Goal: Navigation & Orientation: Understand site structure

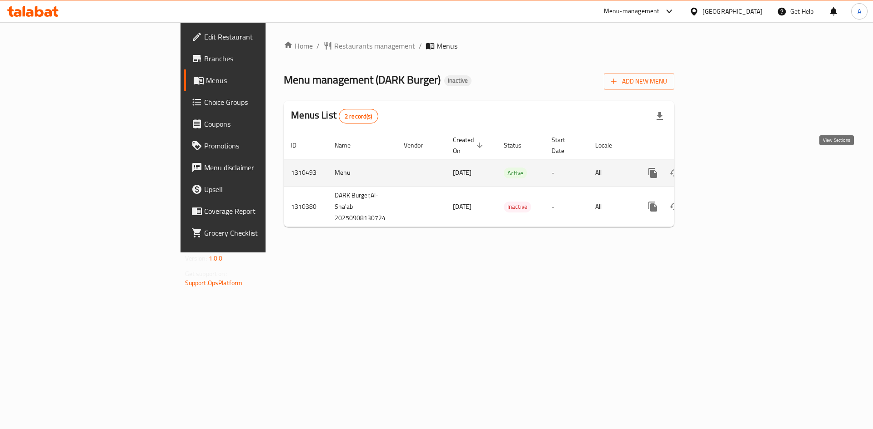
click at [722, 169] on icon "enhanced table" at bounding box center [718, 173] width 8 height 8
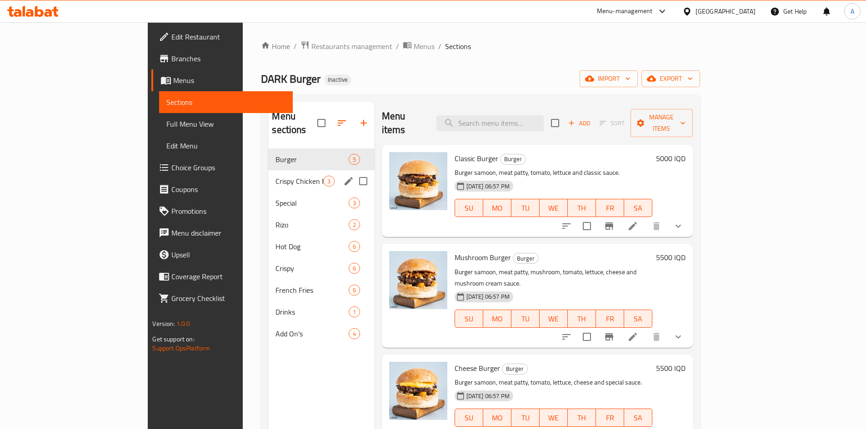
click at [324, 177] on span "3" at bounding box center [329, 181] width 10 height 9
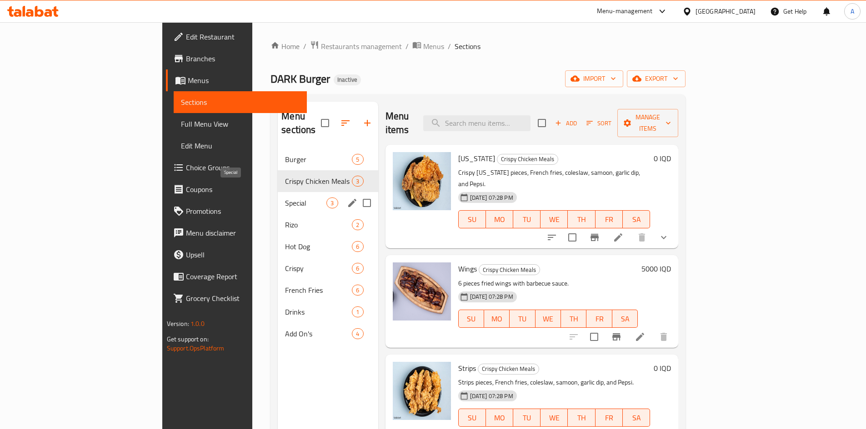
click at [278, 192] on div "Special 3" at bounding box center [328, 203] width 100 height 22
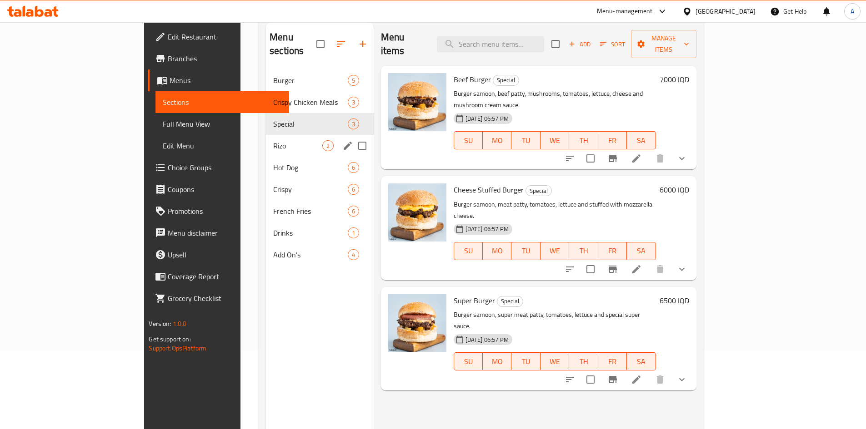
scroll to position [36, 0]
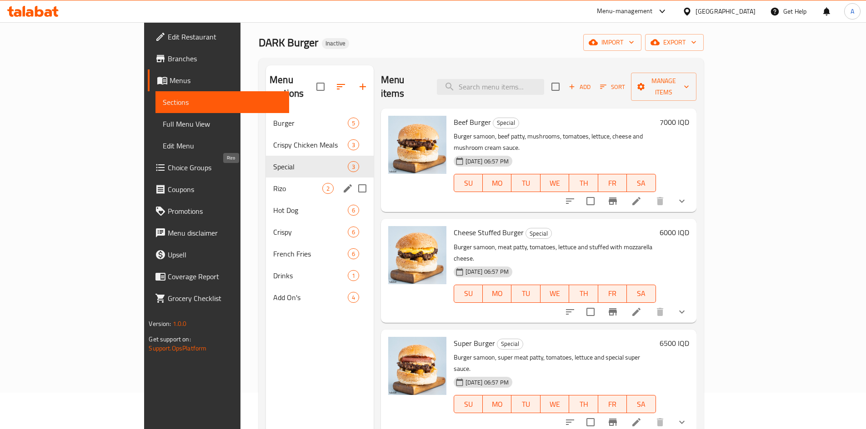
click at [273, 183] on span "Rizo" at bounding box center [297, 188] width 49 height 11
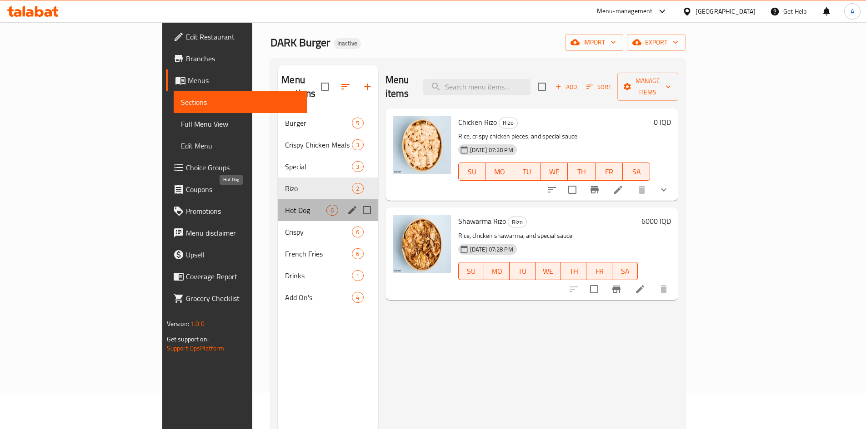
click at [285, 205] on span "Hot Dog" at bounding box center [305, 210] width 41 height 11
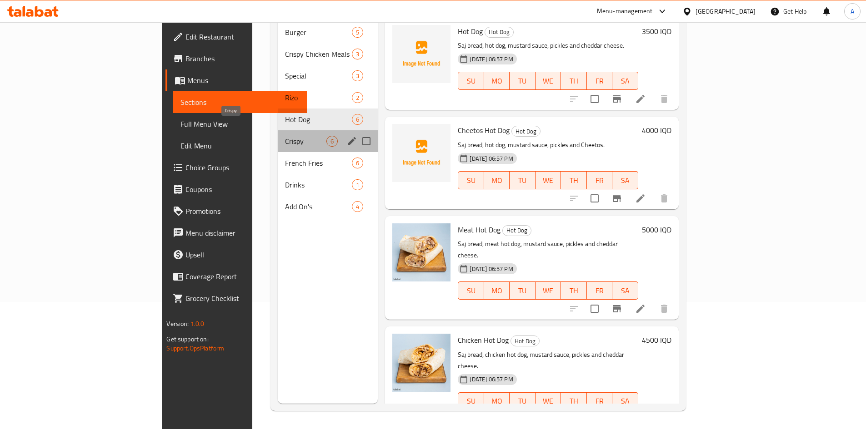
click at [285, 136] on span "Crispy" at bounding box center [305, 141] width 41 height 11
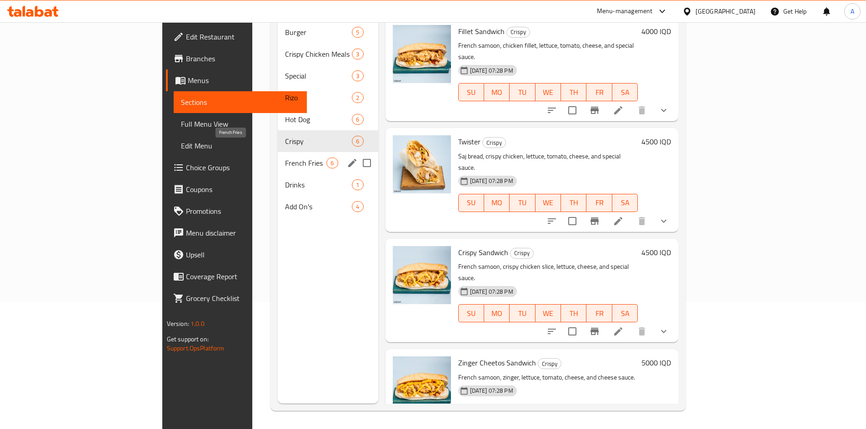
click at [285, 158] on span "French Fries" at bounding box center [305, 163] width 41 height 11
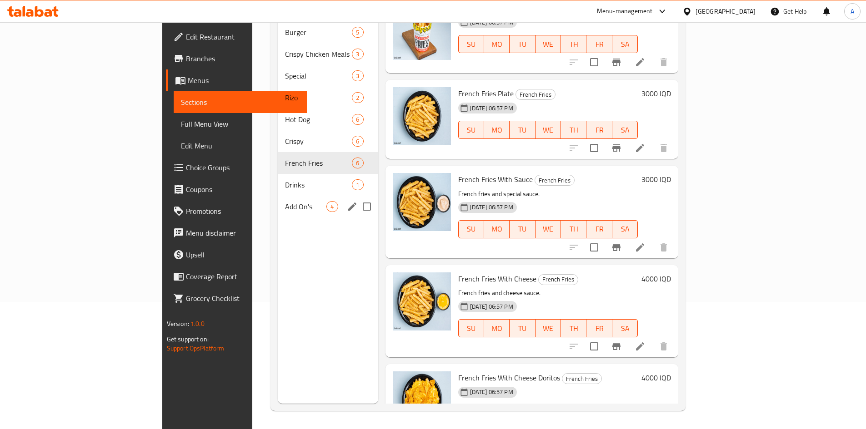
scroll to position [12, 0]
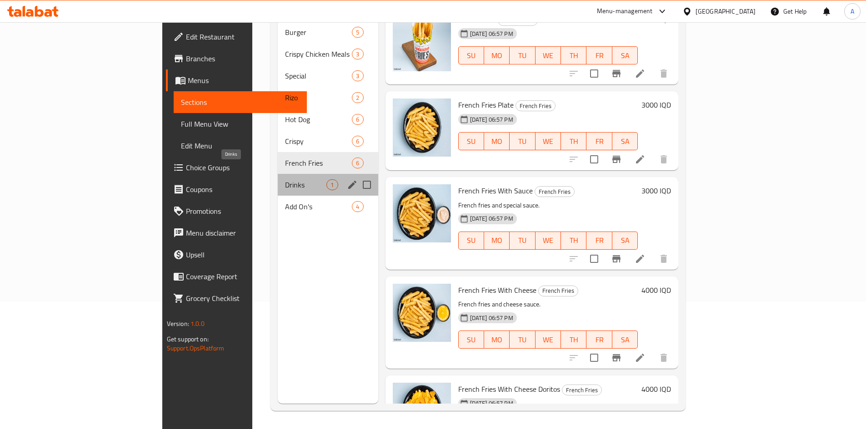
click at [285, 180] on span "Drinks" at bounding box center [305, 185] width 41 height 11
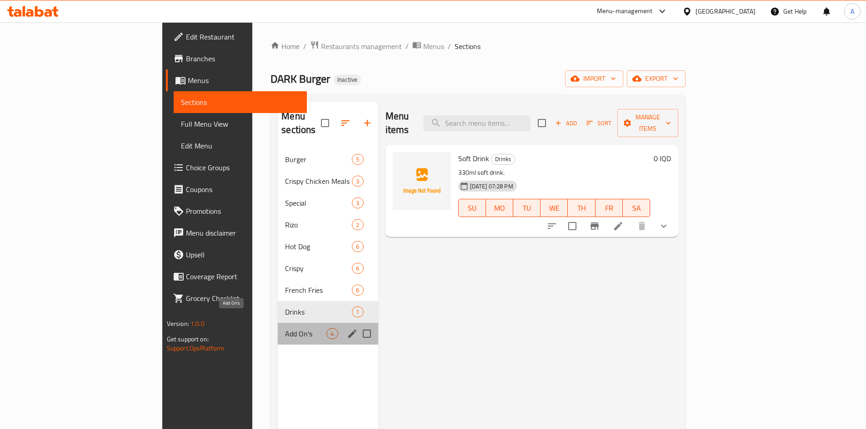
click at [285, 329] on span "Add On's" at bounding box center [305, 334] width 41 height 11
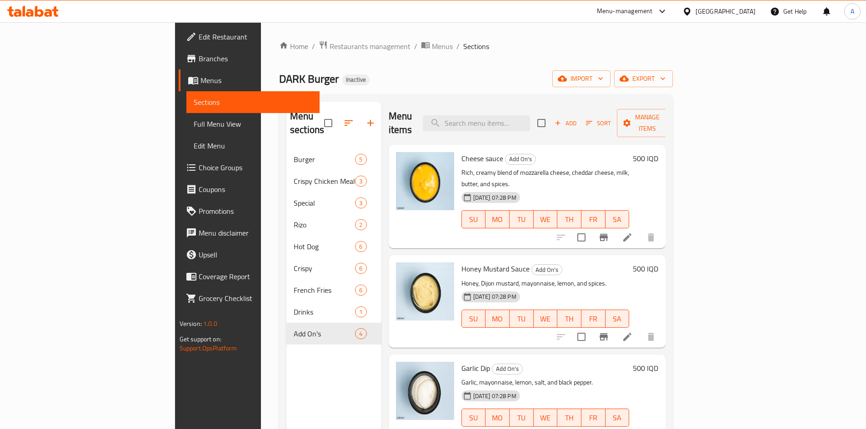
click at [199, 61] on span "Branches" at bounding box center [256, 58] width 114 height 11
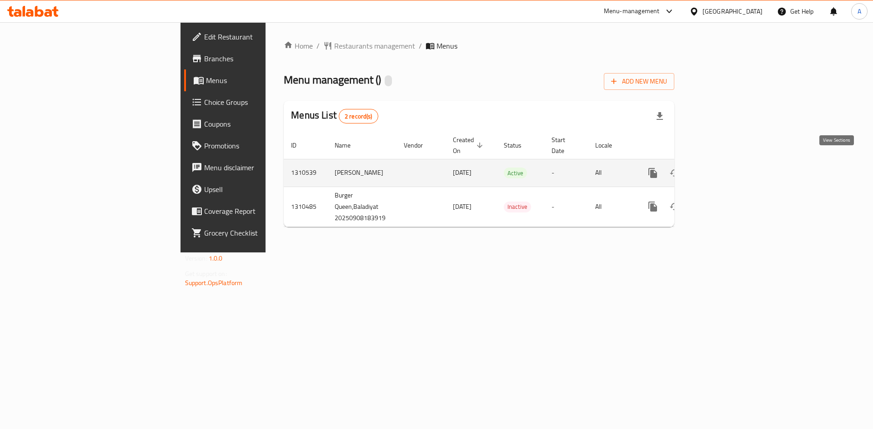
click at [724, 168] on icon "enhanced table" at bounding box center [718, 173] width 11 height 11
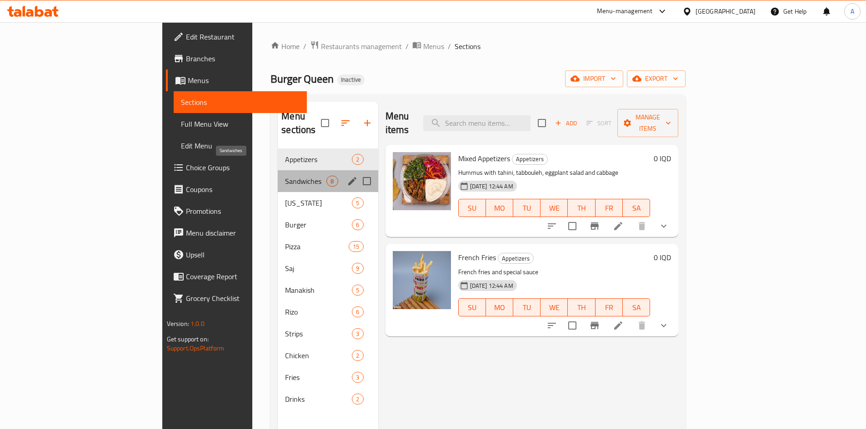
click at [285, 176] on span "Sandwiches" at bounding box center [305, 181] width 41 height 11
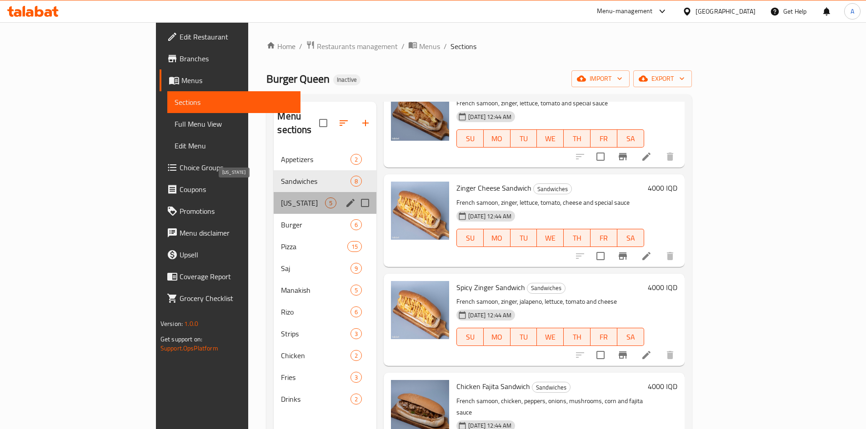
click at [281, 198] on span "Kentucky" at bounding box center [303, 203] width 44 height 11
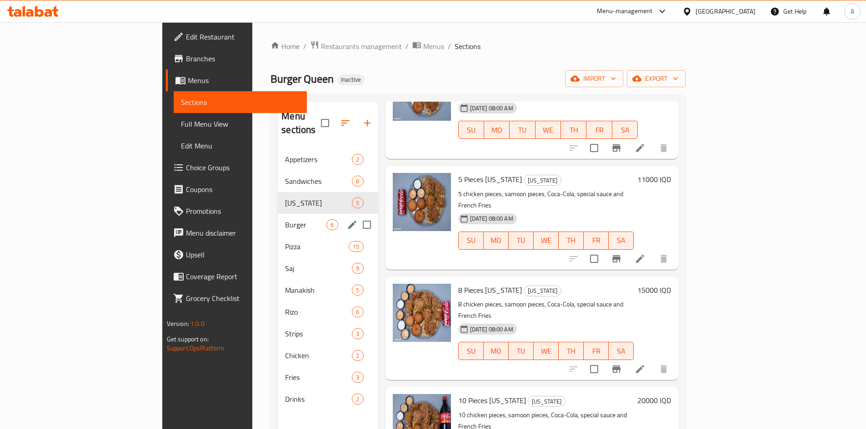
click at [285, 220] on span "Burger" at bounding box center [305, 225] width 41 height 11
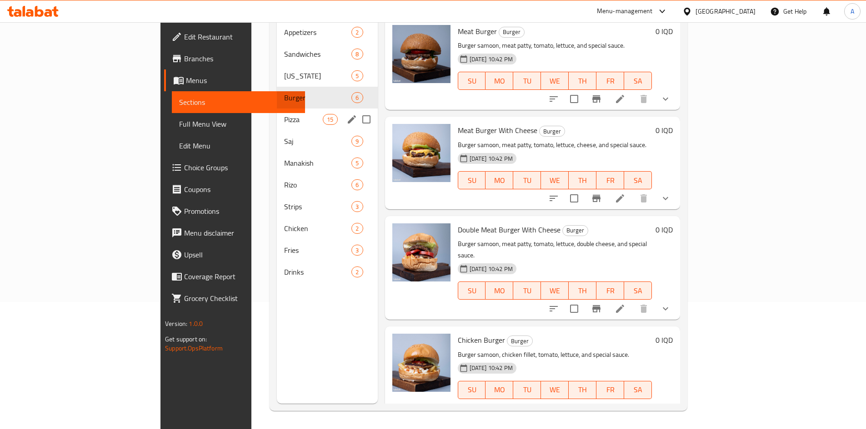
click at [277, 111] on div "Pizza 15" at bounding box center [327, 120] width 101 height 22
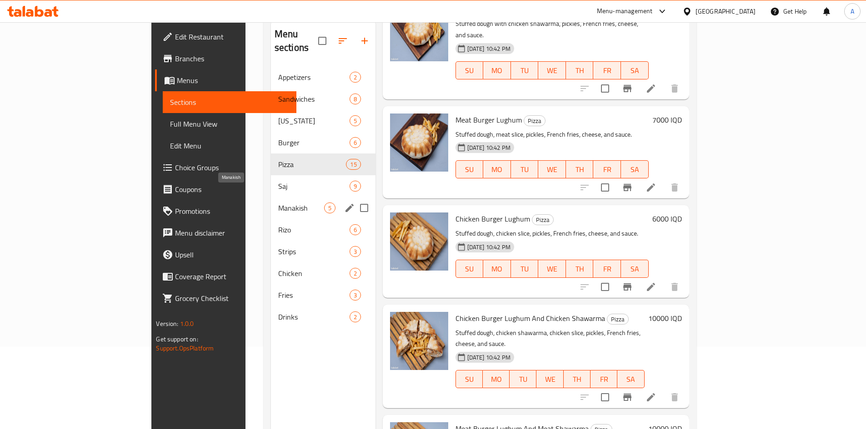
scroll to position [82, 0]
click at [278, 181] on span "Saj" at bounding box center [301, 186] width 46 height 11
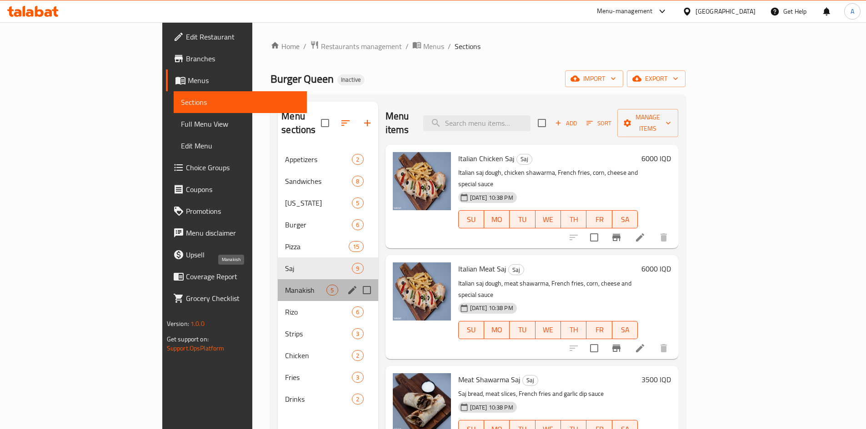
click at [285, 285] on span "Manakish" at bounding box center [305, 290] width 41 height 11
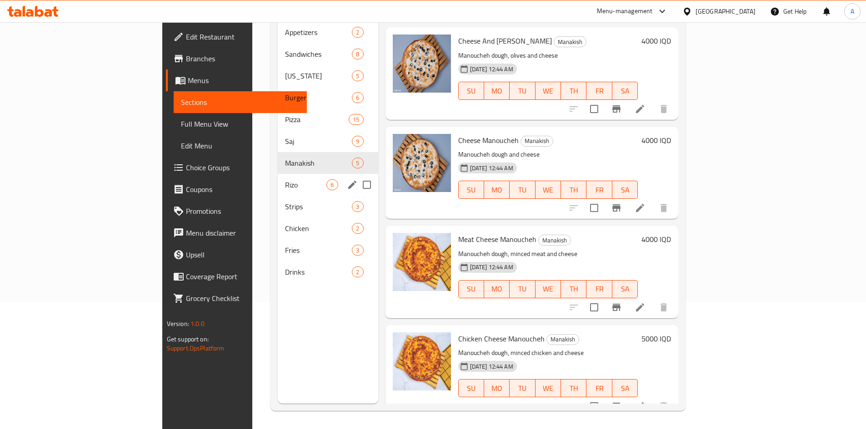
click at [285, 180] on span "Rizo" at bounding box center [305, 185] width 41 height 11
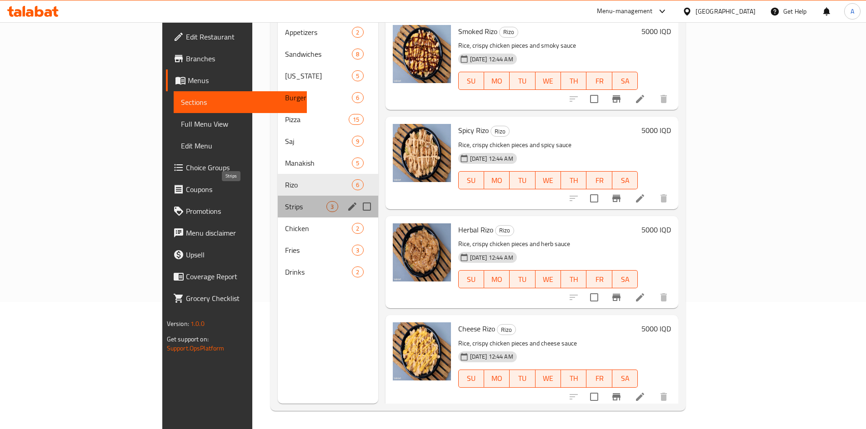
click at [285, 201] on span "Strips" at bounding box center [305, 206] width 41 height 11
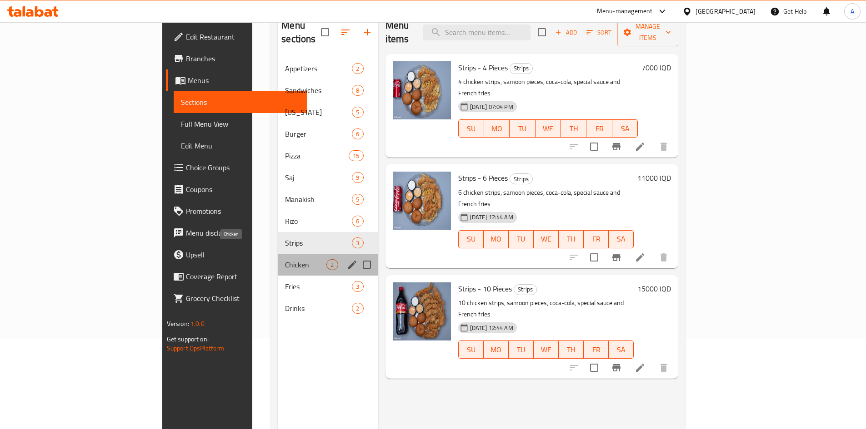
click at [285, 259] on span "Chicken" at bounding box center [305, 264] width 41 height 11
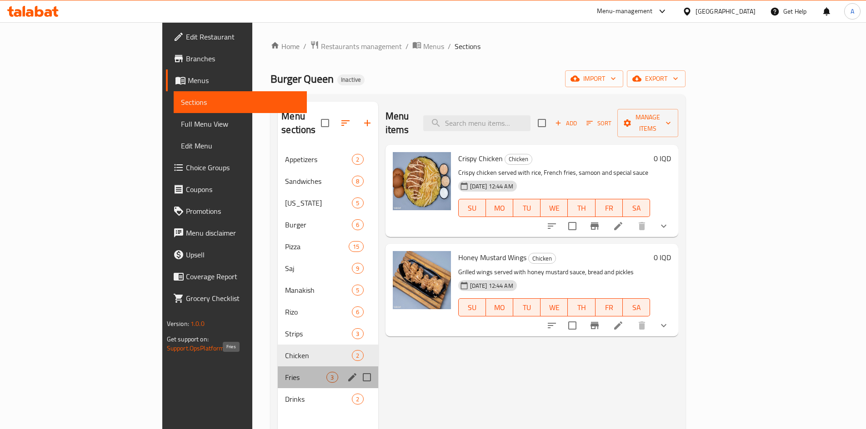
click at [285, 372] on span "Fries" at bounding box center [305, 377] width 41 height 11
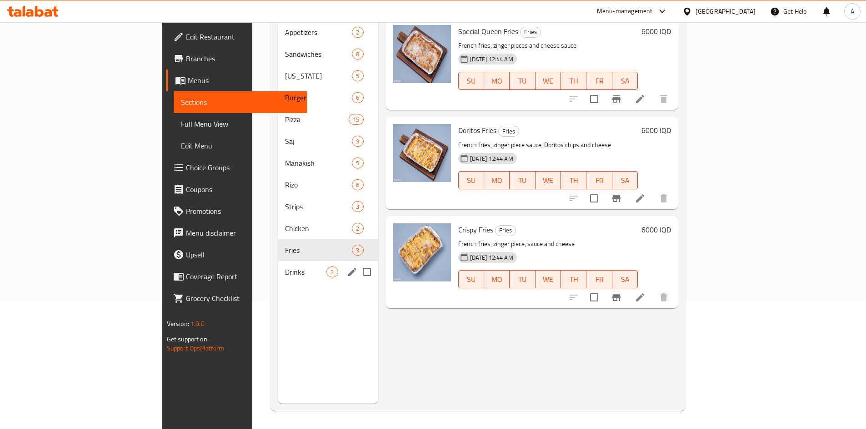
click at [285, 267] on span "Drinks" at bounding box center [305, 272] width 41 height 11
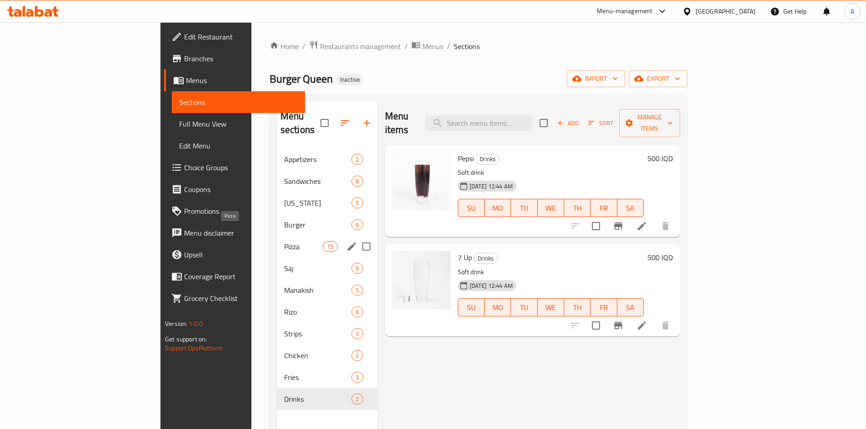
click at [284, 241] on span "Pizza" at bounding box center [303, 246] width 39 height 11
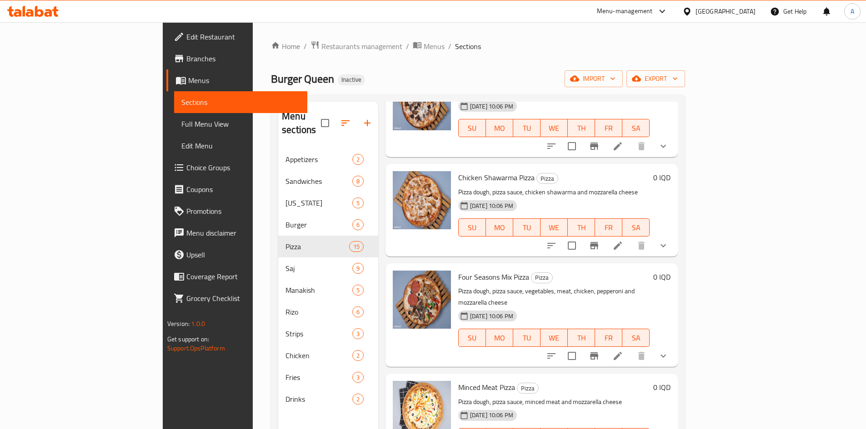
scroll to position [91, 0]
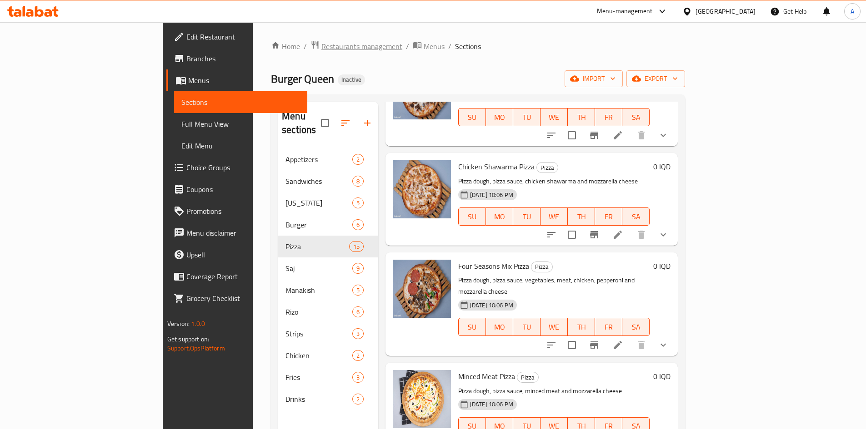
click at [321, 49] on span "Restaurants management" at bounding box center [361, 46] width 81 height 11
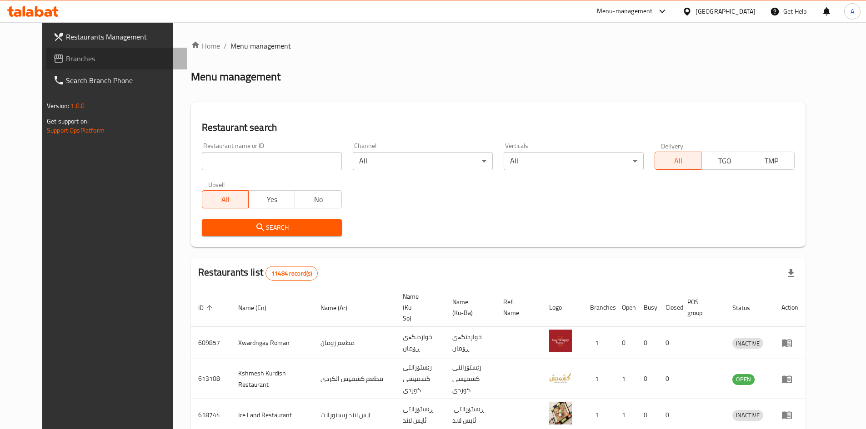
click at [66, 56] on span "Branches" at bounding box center [123, 58] width 114 height 11
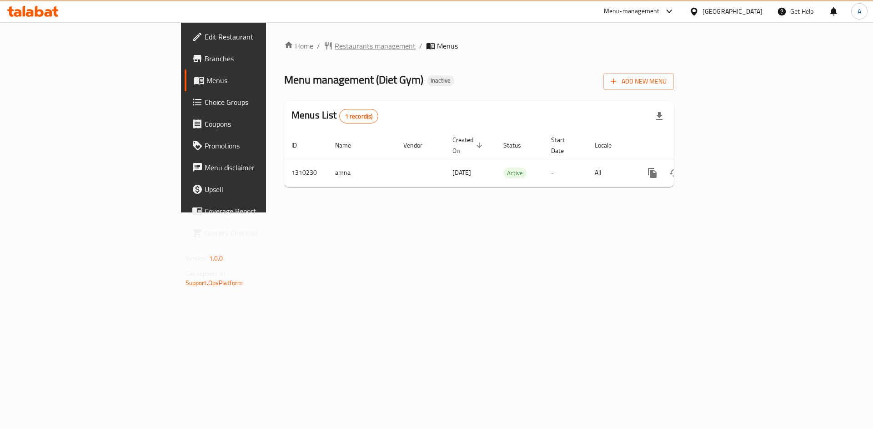
click at [334, 49] on span "Restaurants management" at bounding box center [374, 45] width 81 height 11
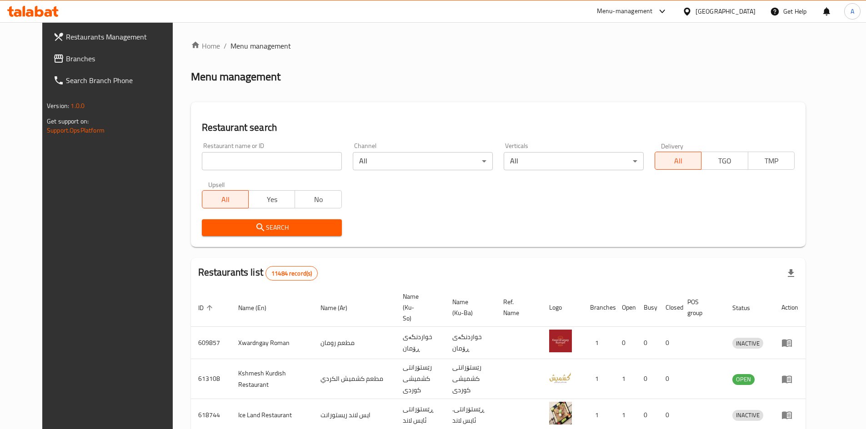
click at [66, 60] on span "Branches" at bounding box center [123, 58] width 114 height 11
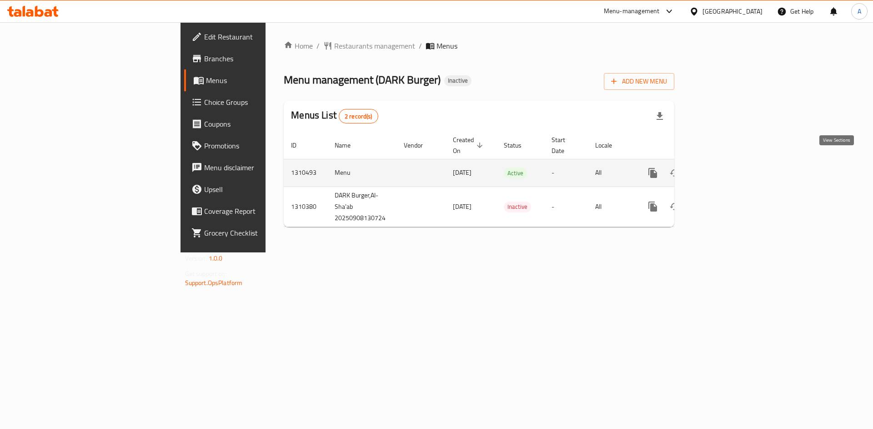
click at [729, 162] on link "enhanced table" at bounding box center [718, 173] width 22 height 22
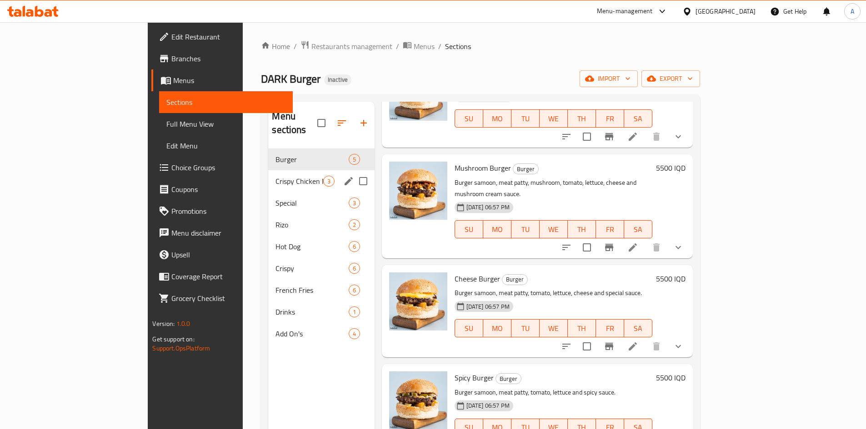
click at [268, 170] on div "Crispy Chicken Meals 3" at bounding box center [321, 181] width 106 height 22
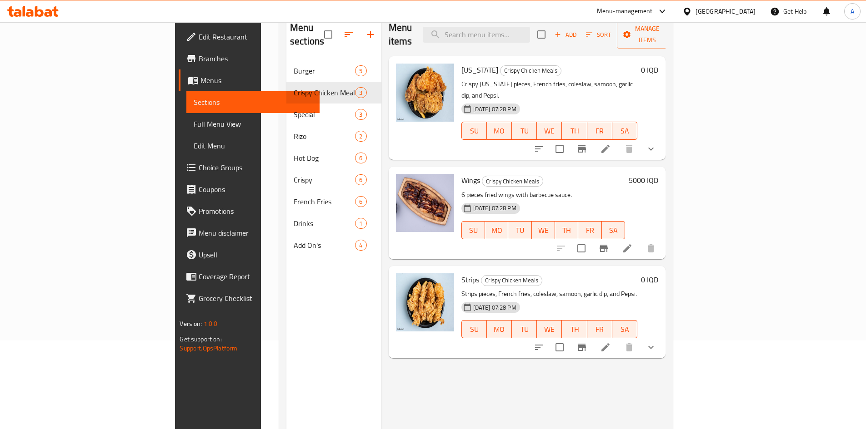
scroll to position [127, 0]
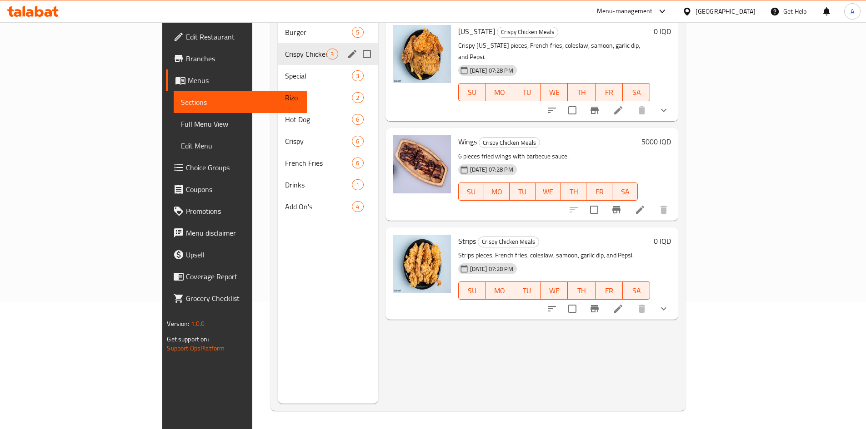
click at [278, 50] on div "Crispy Chicken Meals 3" at bounding box center [328, 54] width 100 height 22
click at [285, 70] on span "Special" at bounding box center [305, 75] width 41 height 11
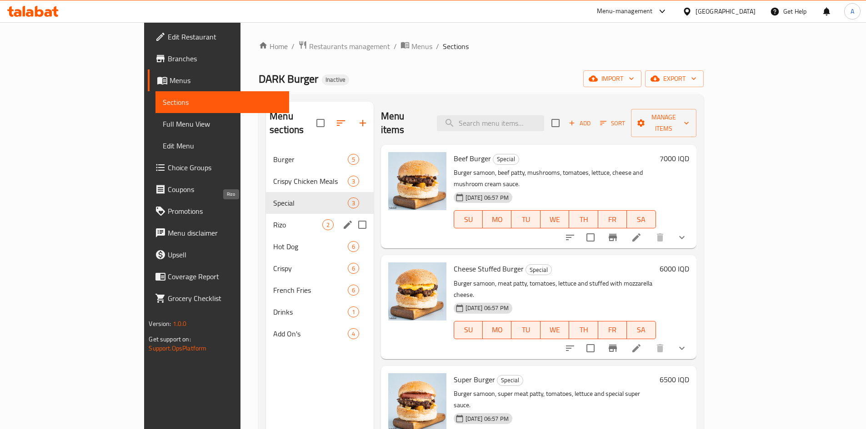
click at [273, 220] on span "Rizo" at bounding box center [297, 225] width 49 height 11
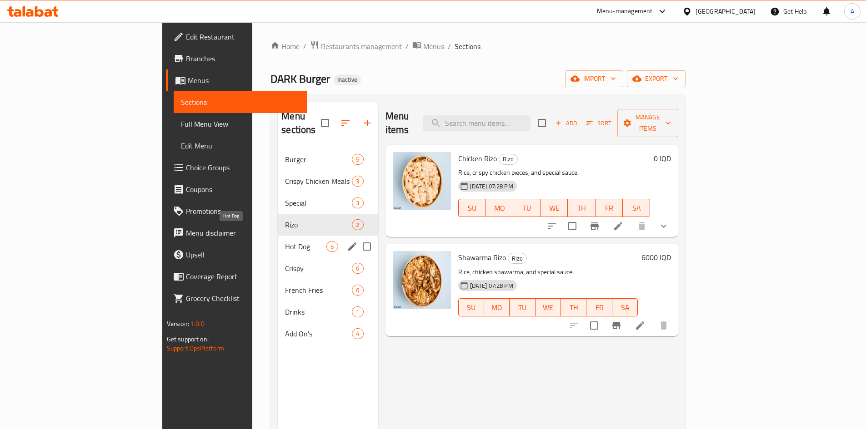
click at [285, 241] on span "Hot Dog" at bounding box center [305, 246] width 41 height 11
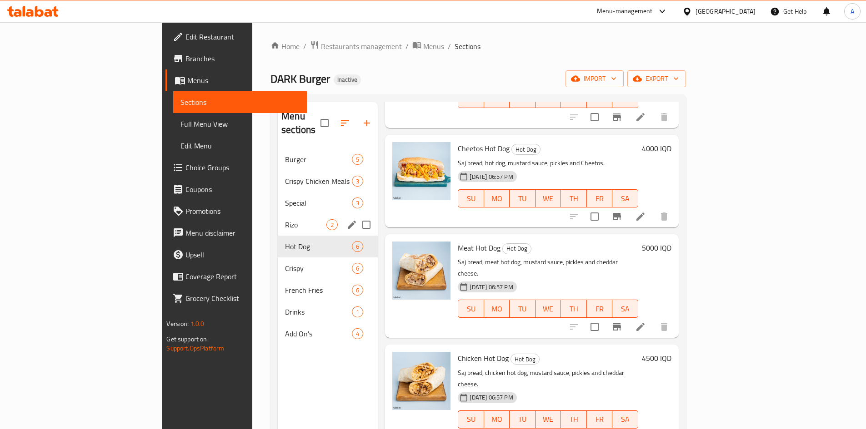
scroll to position [136, 0]
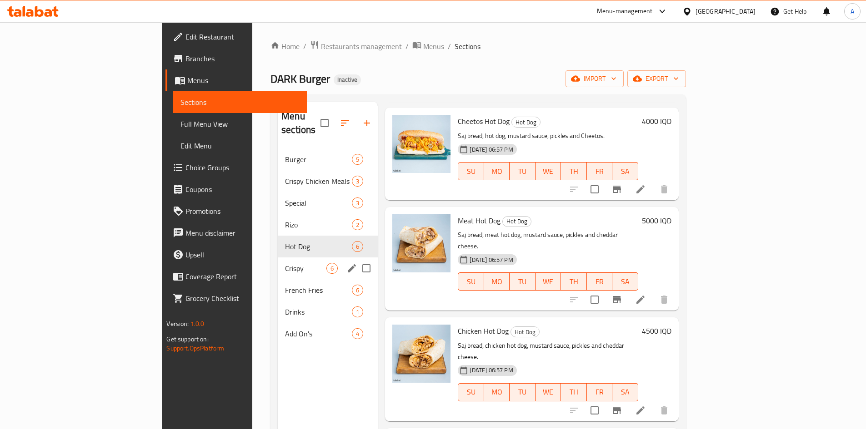
click at [285, 263] on span "Crispy" at bounding box center [305, 268] width 41 height 11
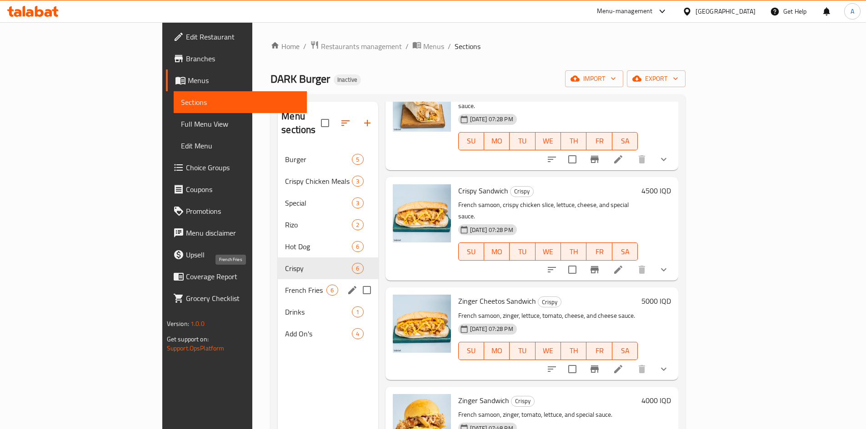
click at [278, 284] on div "French Fries 6" at bounding box center [328, 290] width 100 height 22
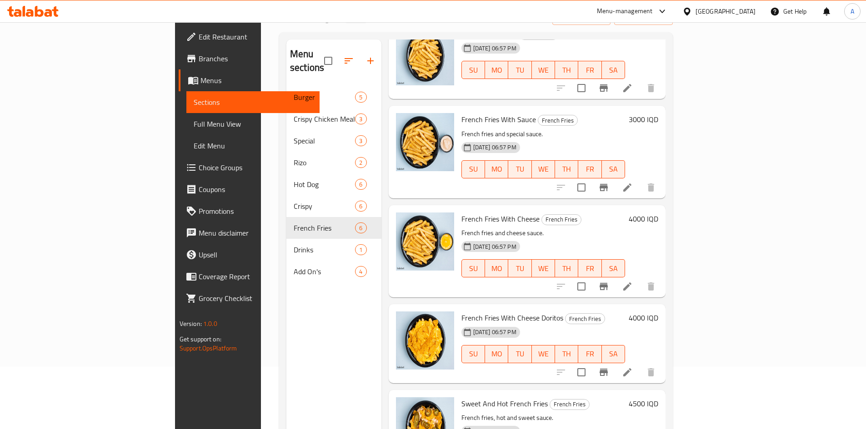
scroll to position [127, 0]
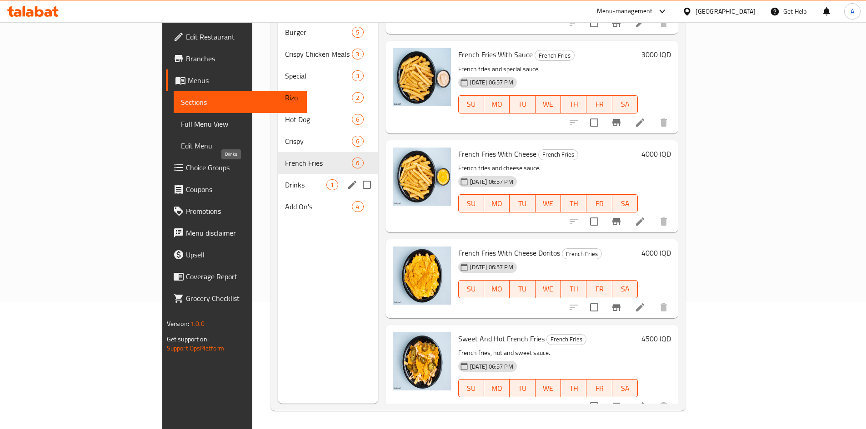
click at [285, 180] on span "Drinks" at bounding box center [305, 185] width 41 height 11
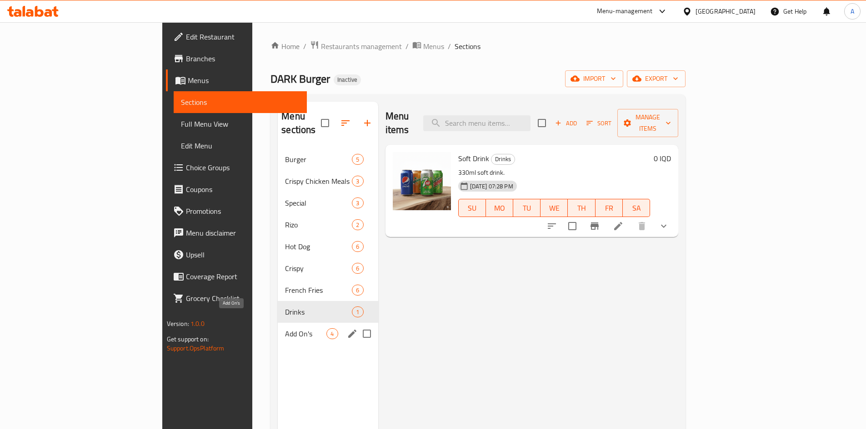
click at [285, 329] on span "Add On's" at bounding box center [305, 334] width 41 height 11
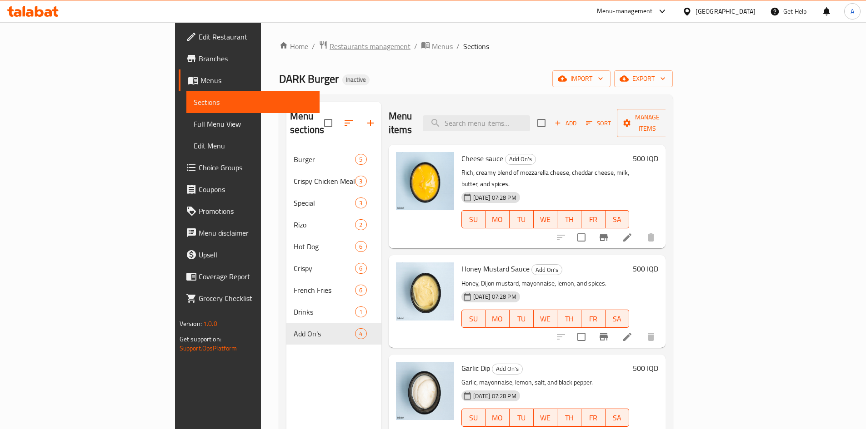
click at [329, 46] on span "Restaurants management" at bounding box center [369, 46] width 81 height 11
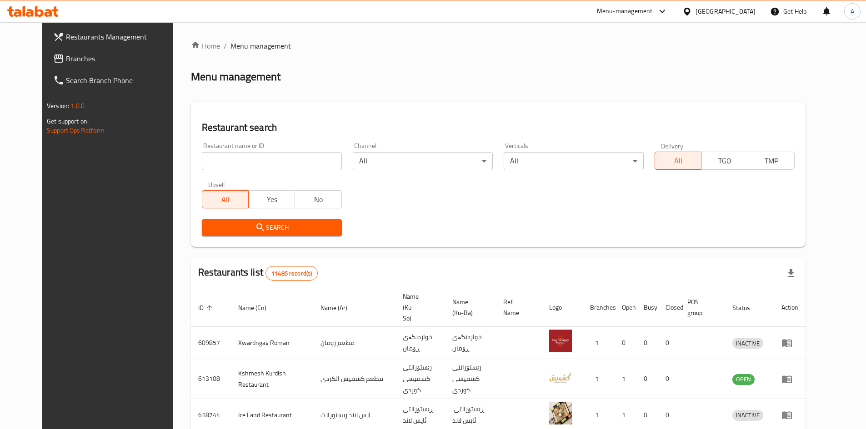
click at [53, 57] on icon at bounding box center [58, 58] width 11 height 11
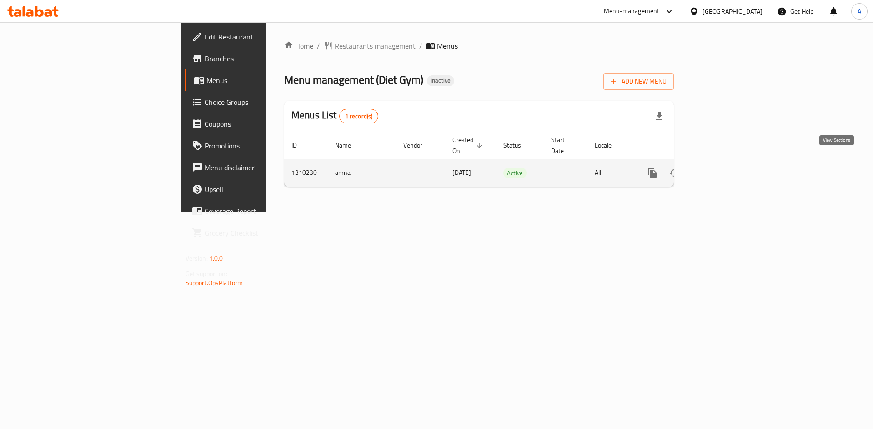
click at [729, 166] on link "enhanced table" at bounding box center [718, 173] width 22 height 22
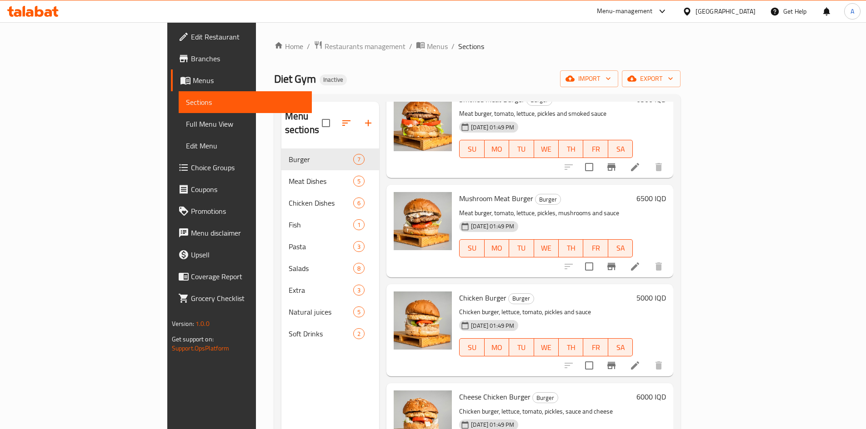
scroll to position [288, 0]
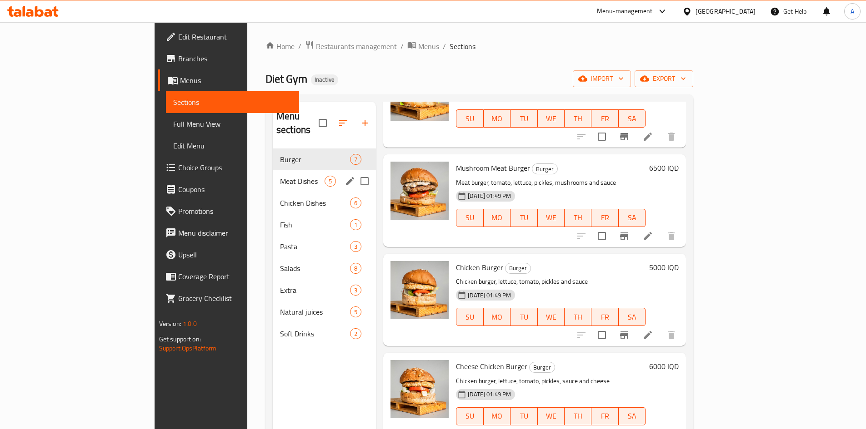
click at [273, 170] on div "Meat Dishes 5" at bounding box center [324, 181] width 103 height 22
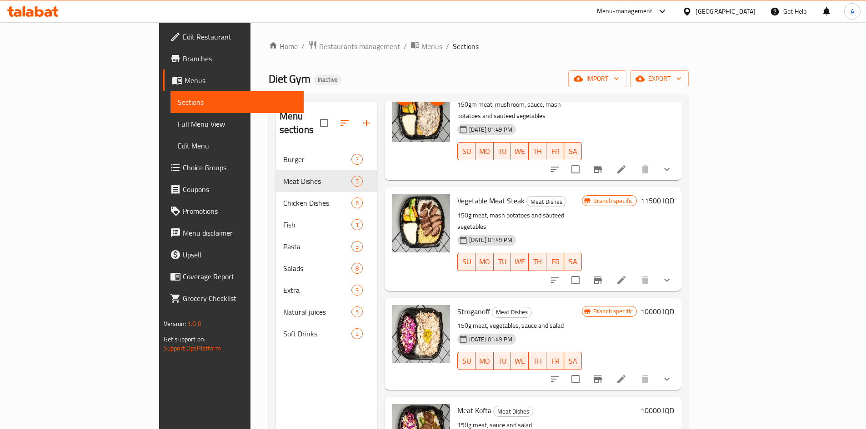
scroll to position [90, 0]
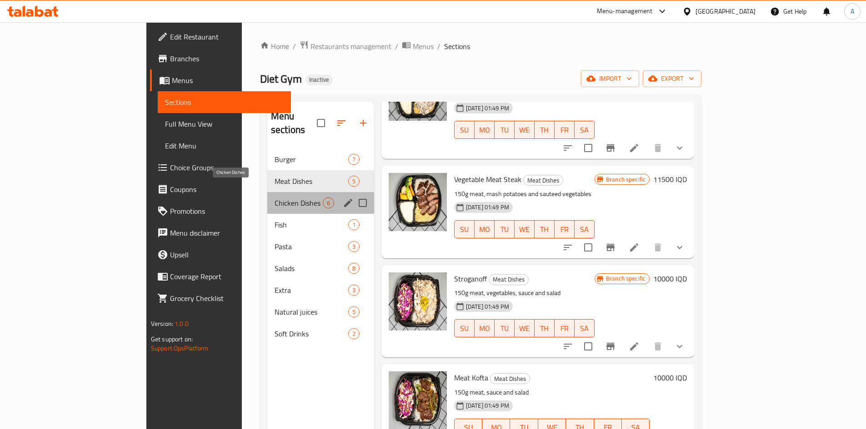
click at [274, 198] on span "Chicken Dishes" at bounding box center [298, 203] width 48 height 11
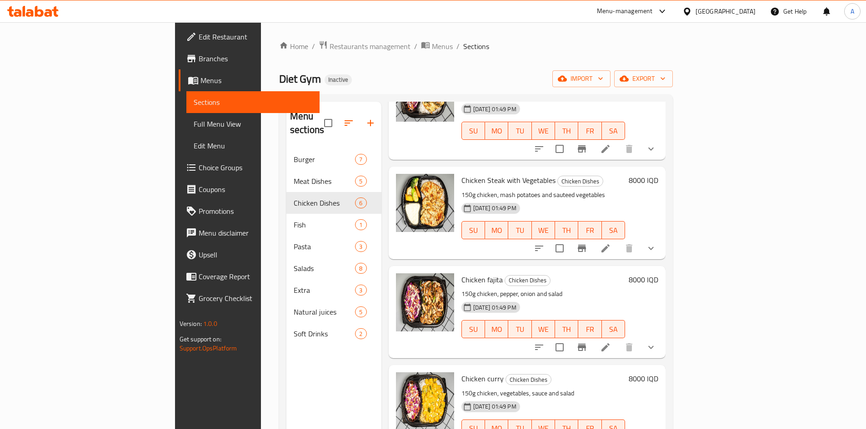
scroll to position [189, 0]
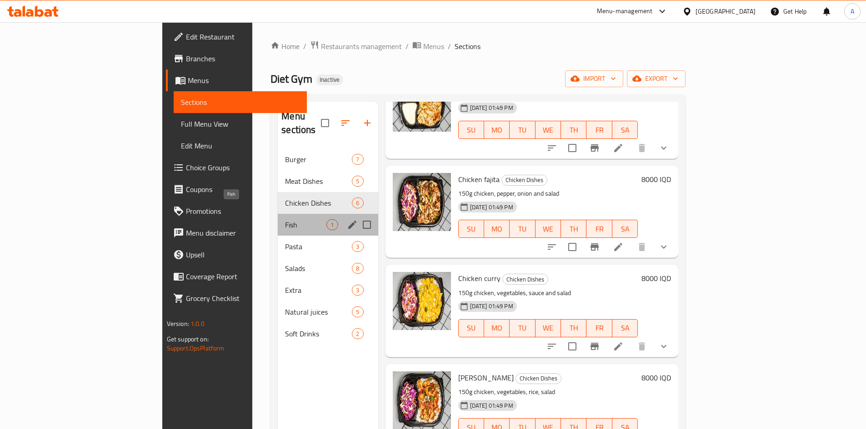
click at [285, 220] on span "Fish" at bounding box center [305, 225] width 41 height 11
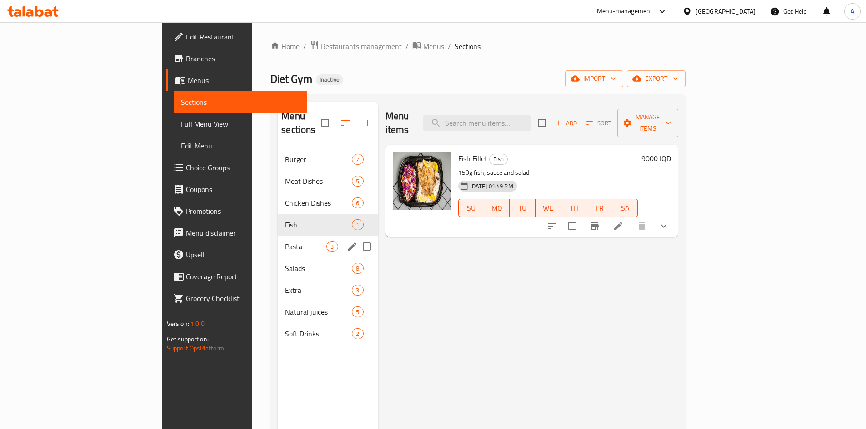
click at [285, 241] on span "Pasta" at bounding box center [305, 246] width 41 height 11
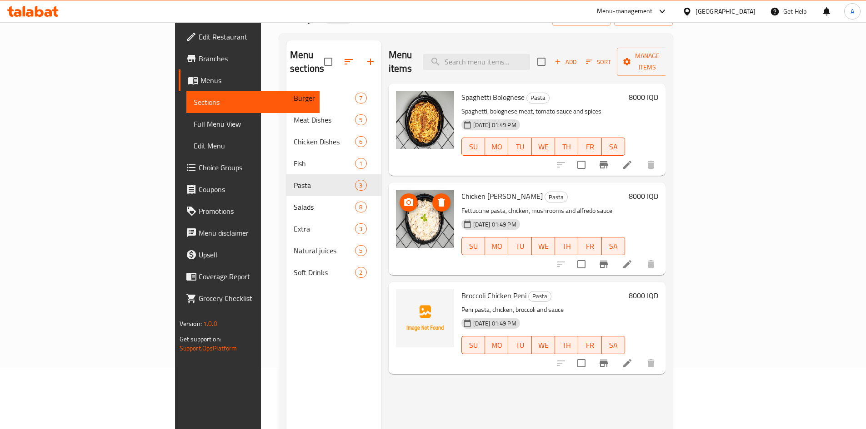
scroll to position [127, 0]
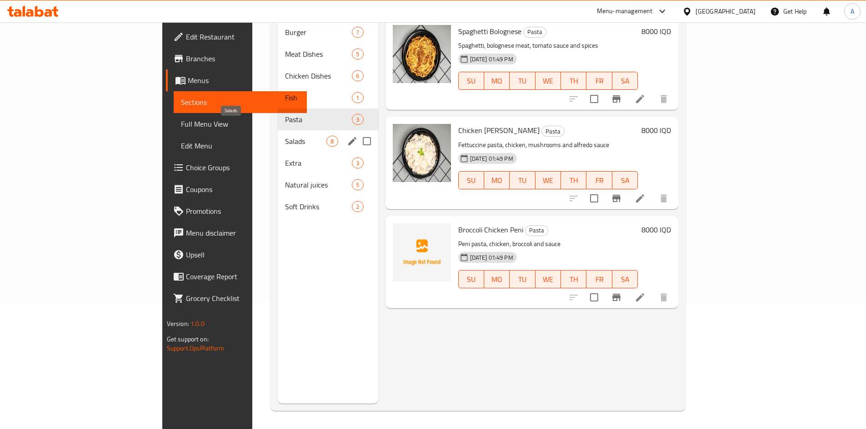
click at [285, 136] on span "Salads" at bounding box center [305, 141] width 41 height 11
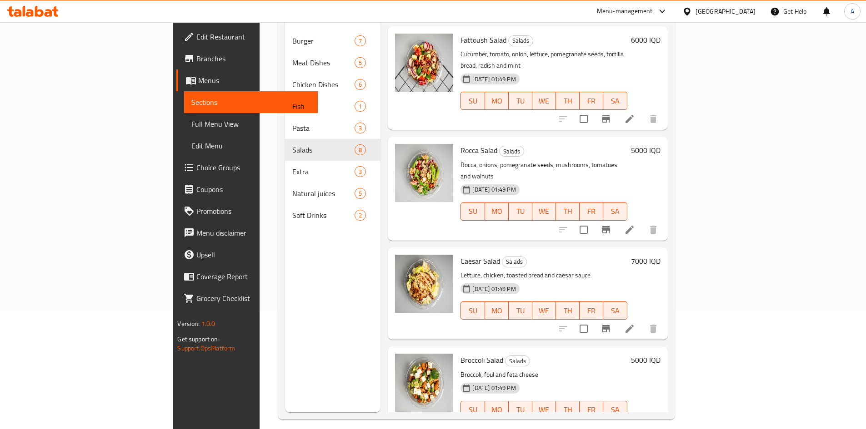
scroll to position [127, 0]
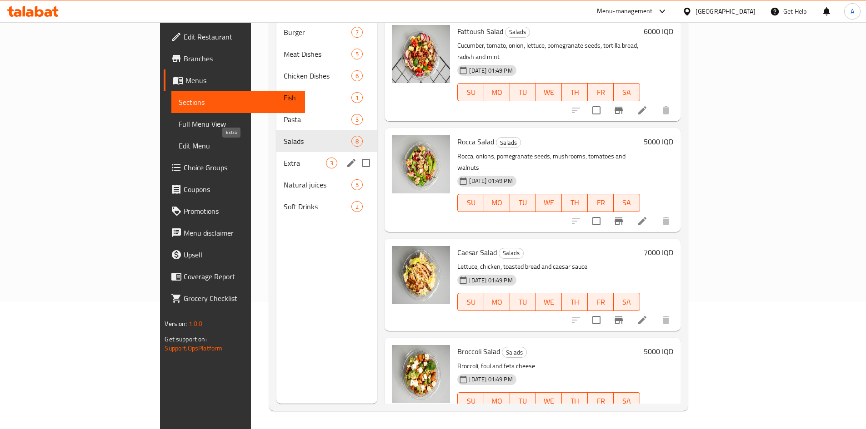
click at [284, 158] on span "Extra" at bounding box center [305, 163] width 42 height 11
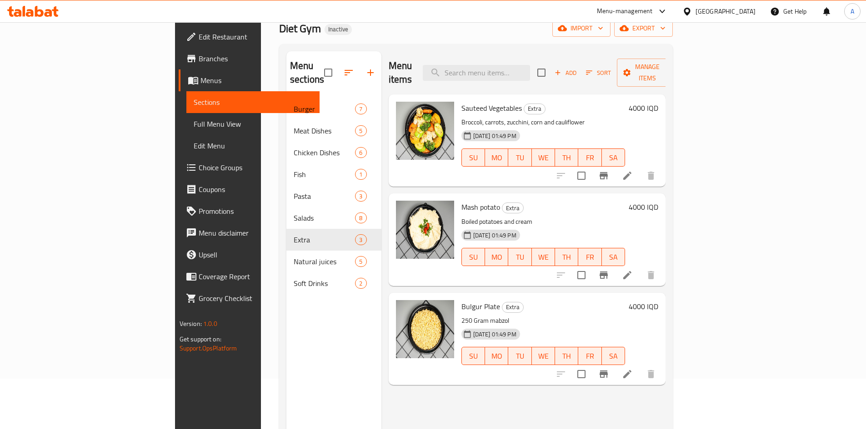
scroll to position [127, 0]
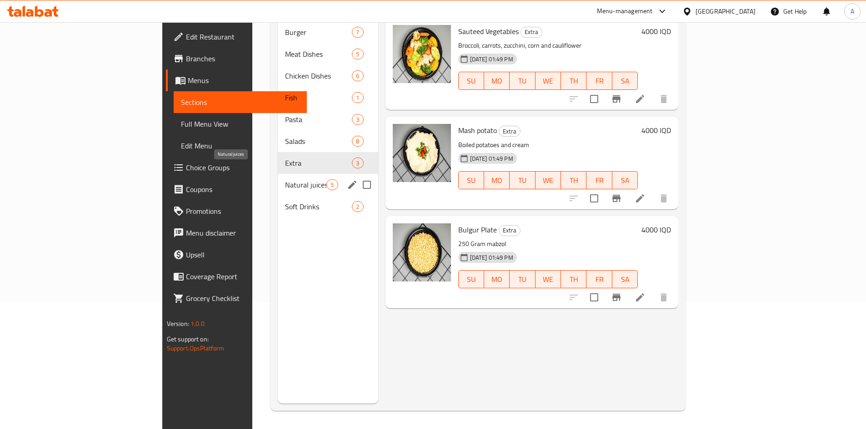
click at [285, 180] on span "Natural juices" at bounding box center [305, 185] width 41 height 11
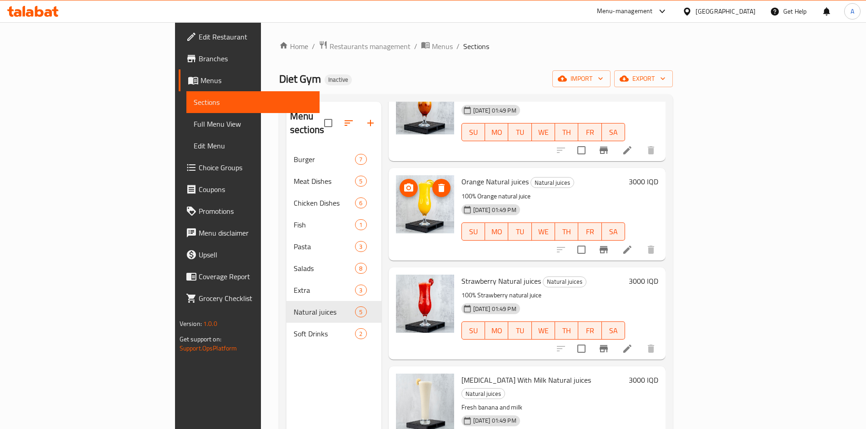
scroll to position [90, 0]
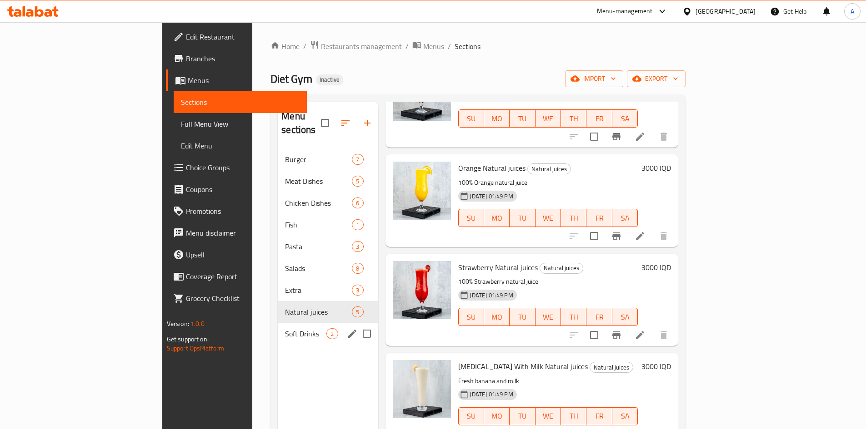
click at [278, 323] on div "Soft Drinks 2" at bounding box center [328, 334] width 100 height 22
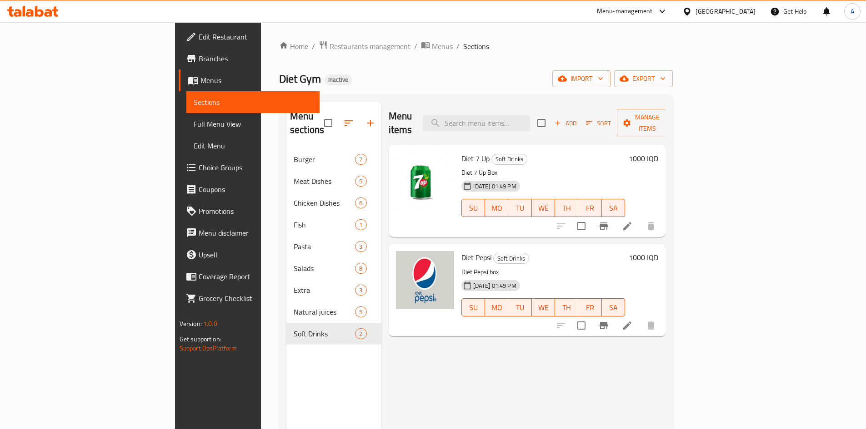
click at [200, 80] on span "Menus" at bounding box center [256, 80] width 112 height 11
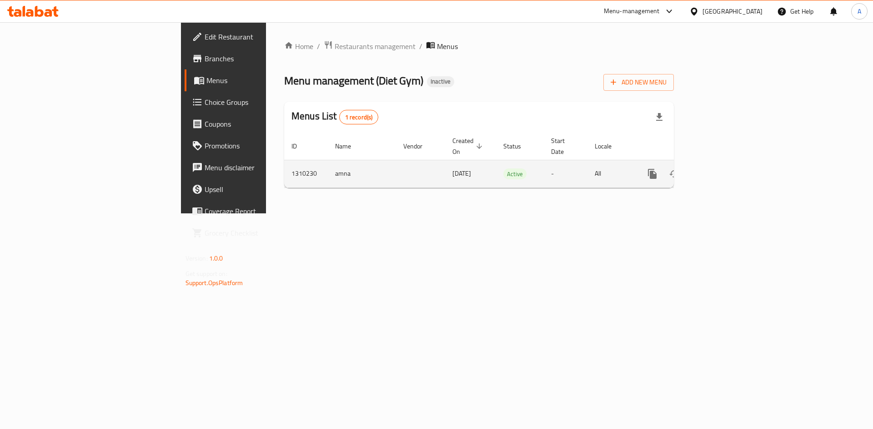
click at [722, 170] on icon "enhanced table" at bounding box center [718, 174] width 8 height 8
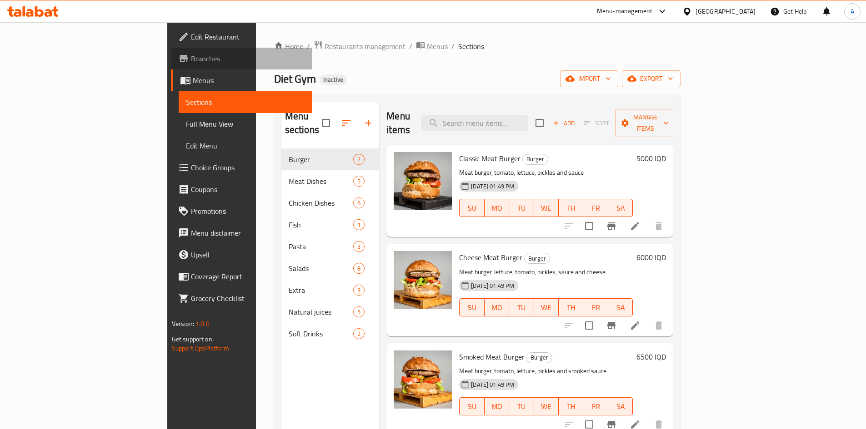
click at [191, 62] on span "Branches" at bounding box center [248, 58] width 114 height 11
